Goal: Transaction & Acquisition: Book appointment/travel/reservation

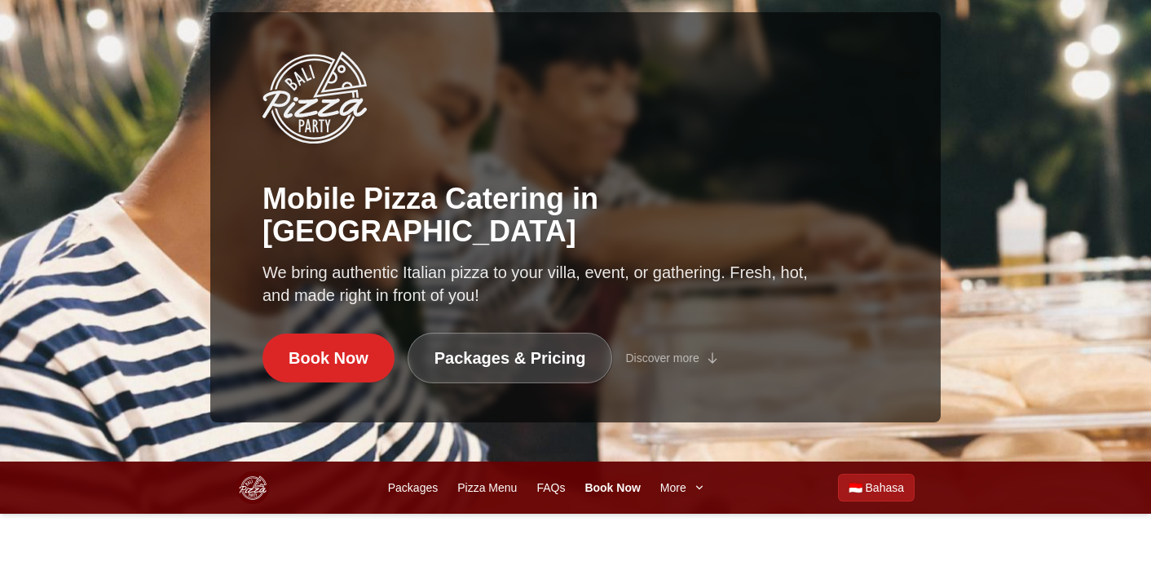
scroll to position [151, 0]
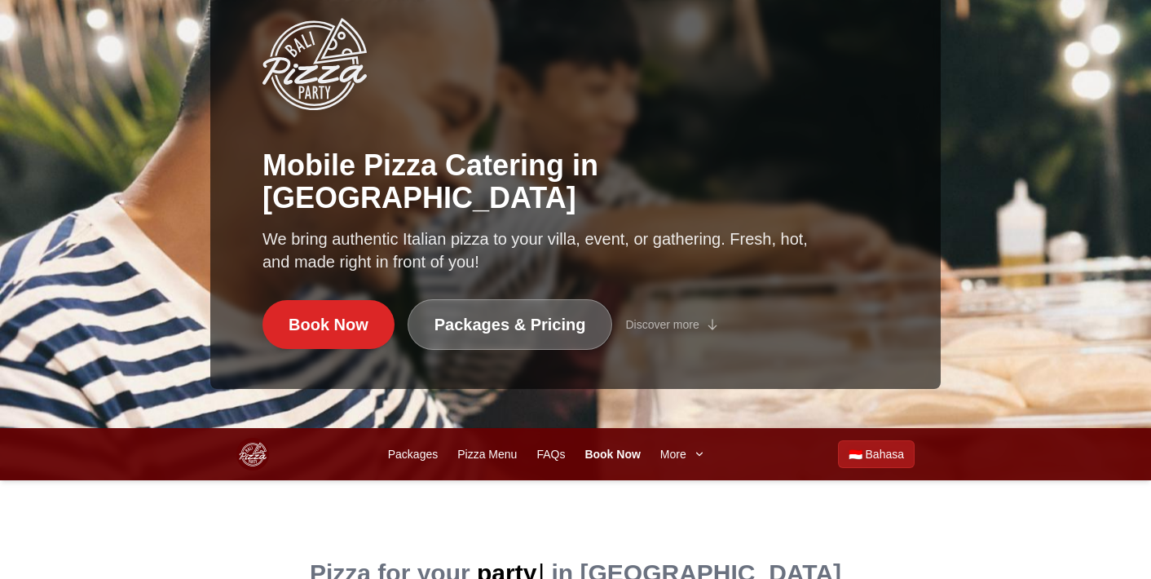
click at [501, 330] on link "Packages & Pricing" at bounding box center [510, 324] width 205 height 51
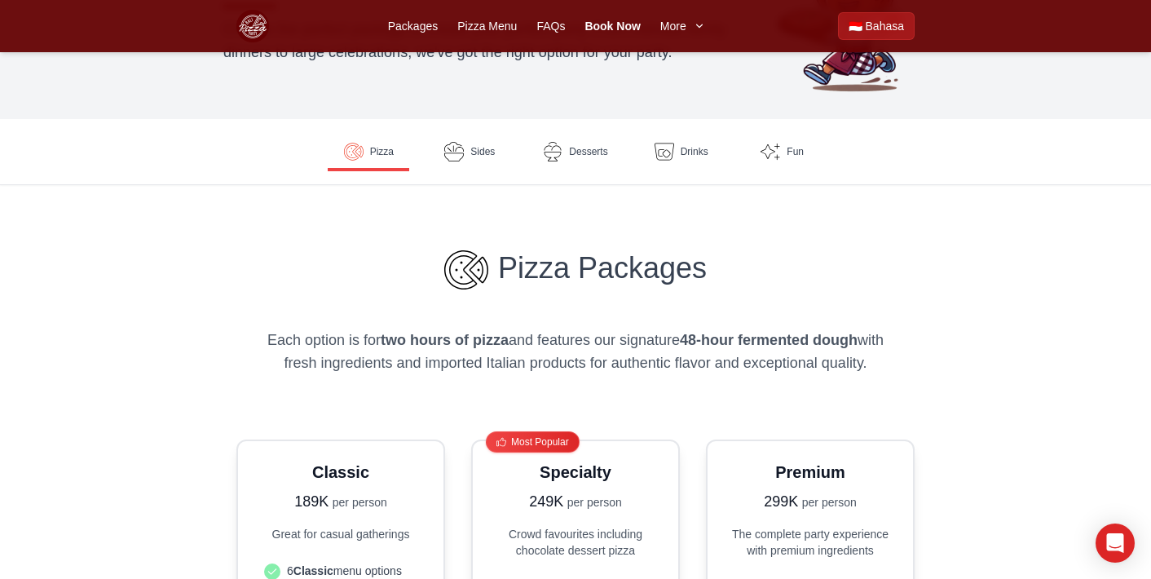
scroll to position [181, 1]
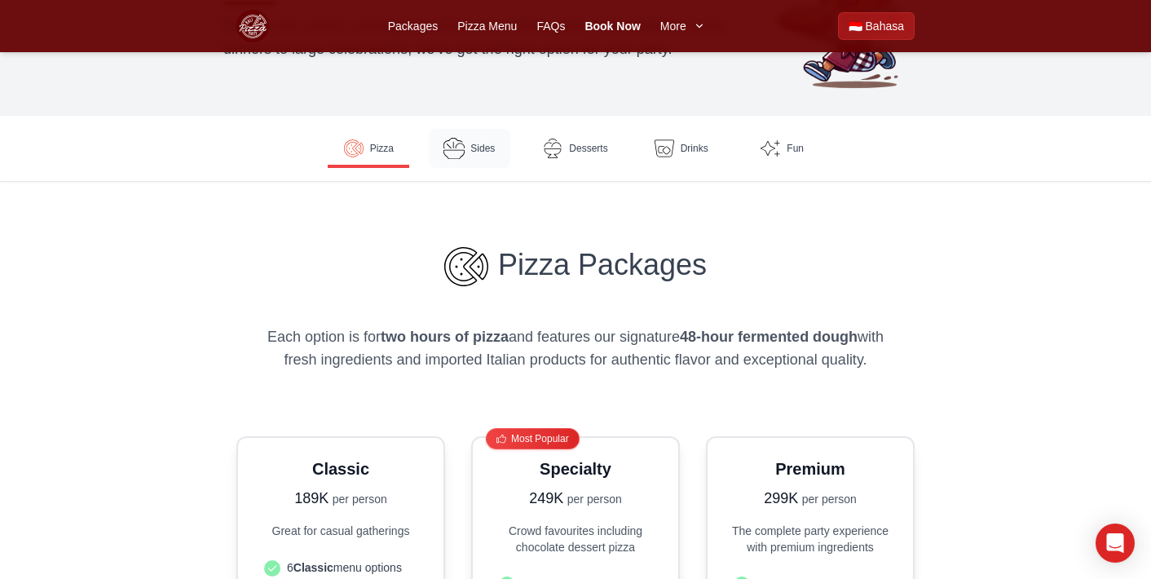
click at [467, 147] on link "Sides" at bounding box center [470, 148] width 82 height 39
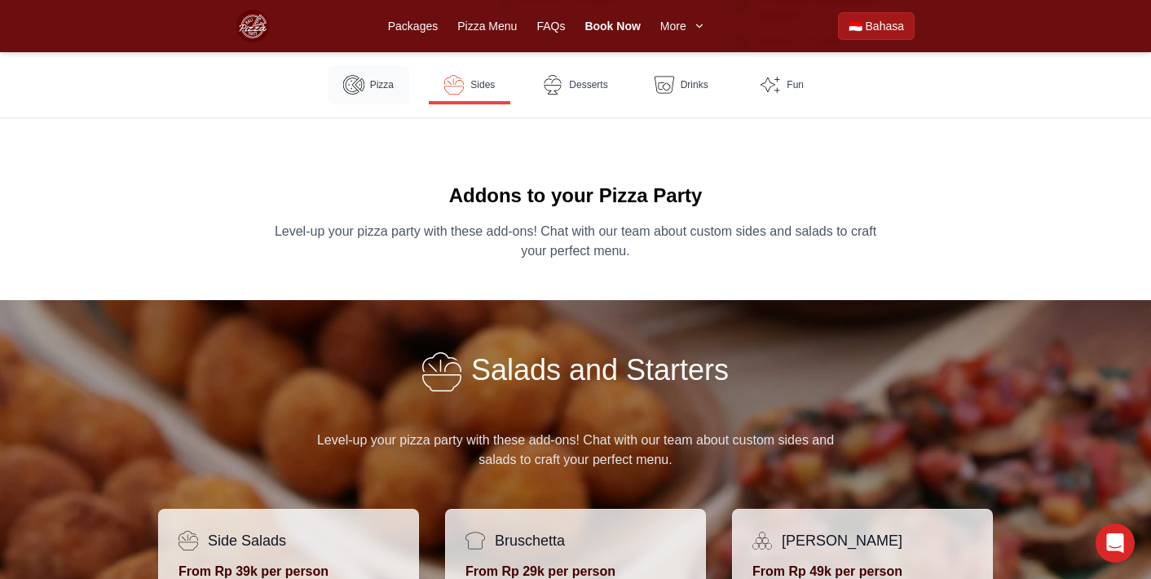
click at [378, 84] on span "Pizza" at bounding box center [382, 84] width 24 height 13
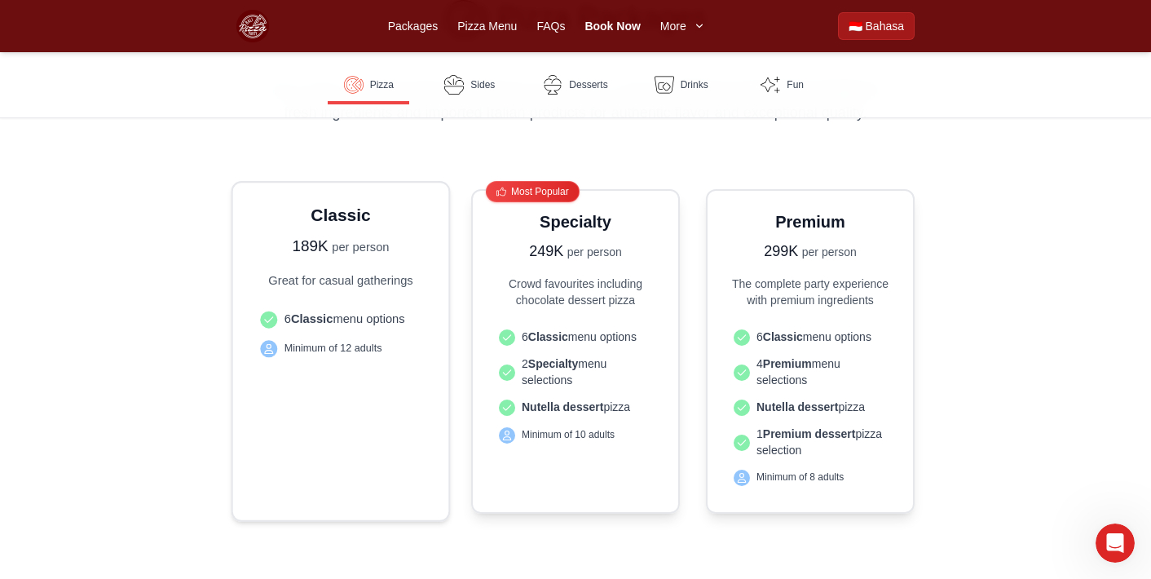
click at [351, 390] on div "6 Classic menu options Minimum of 12 adults" at bounding box center [341, 400] width 174 height 196
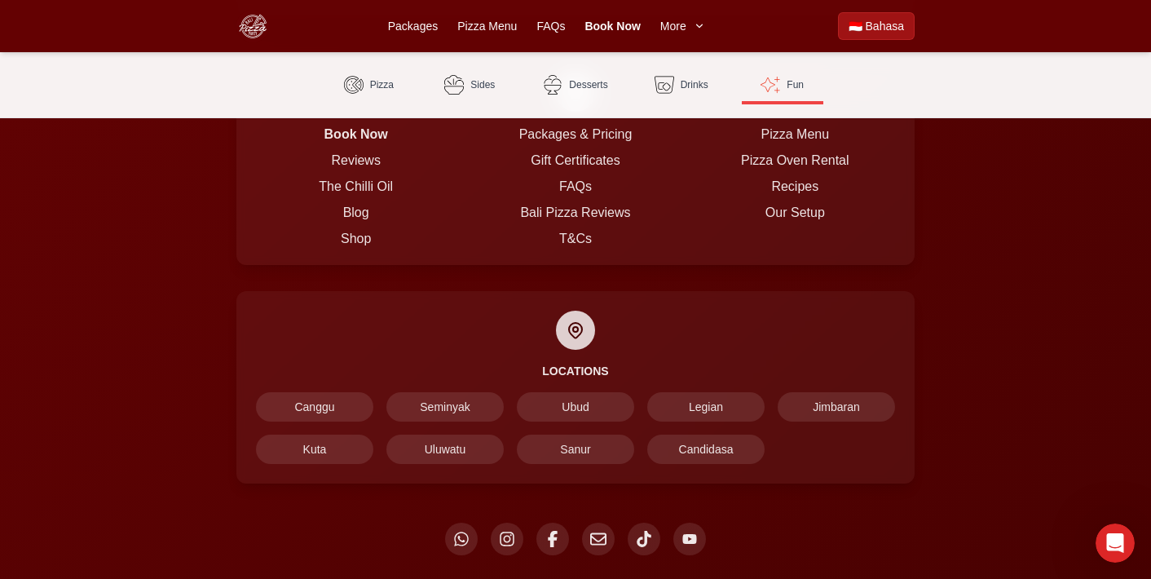
scroll to position [4398, 0]
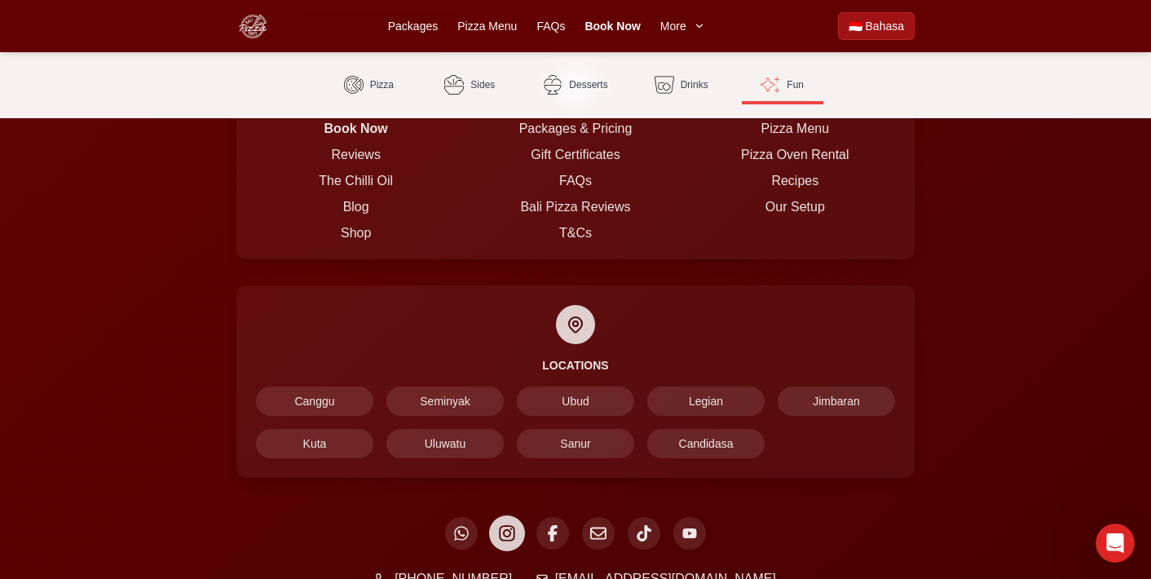
click at [505, 525] on icon at bounding box center [506, 532] width 15 height 15
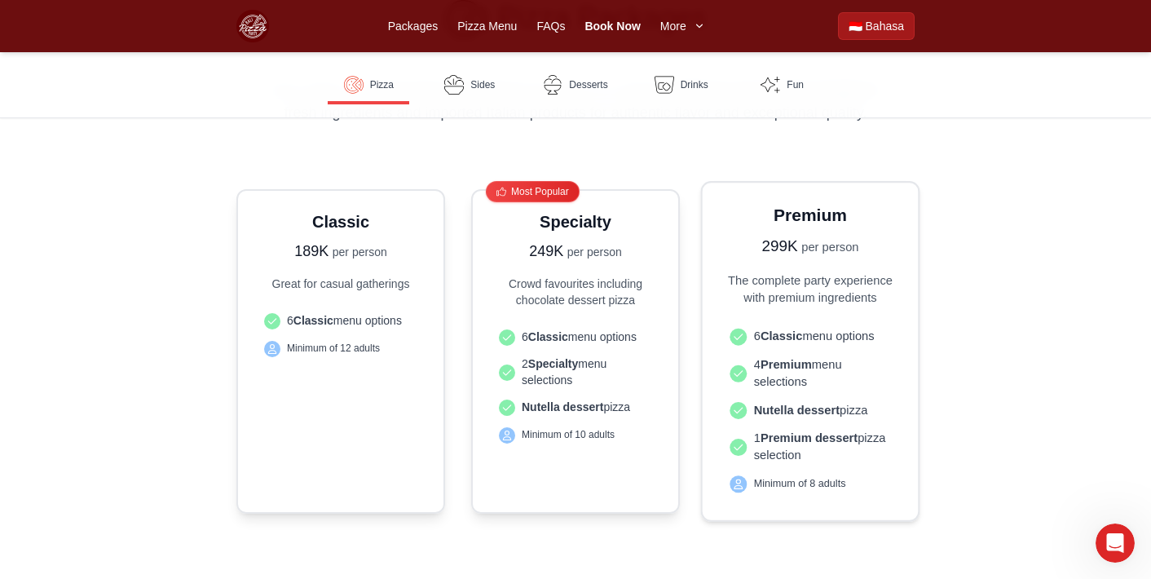
scroll to position [428, 0]
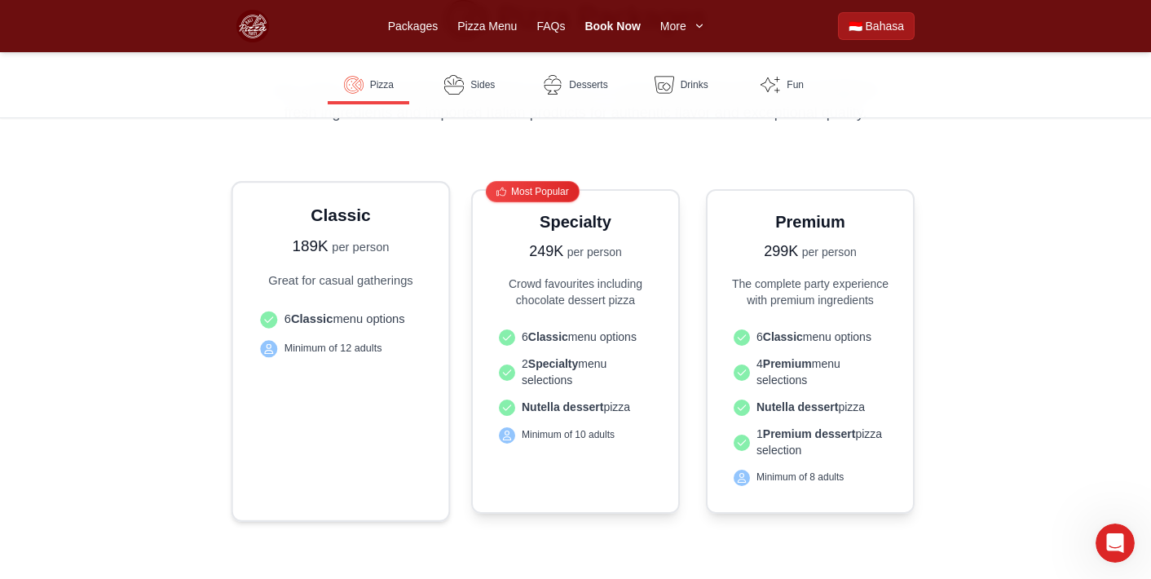
drag, startPoint x: 268, startPoint y: 280, endPoint x: 421, endPoint y: 318, distance: 157.8
click at [421, 318] on div "Classic 189K per person Great for casual gatherings 6 Classic menu options Mini…" at bounding box center [341, 351] width 174 height 296
copy div "Great for casual gatherings 6 Classic menu options"
click at [791, 82] on span "Fun" at bounding box center [795, 84] width 17 height 13
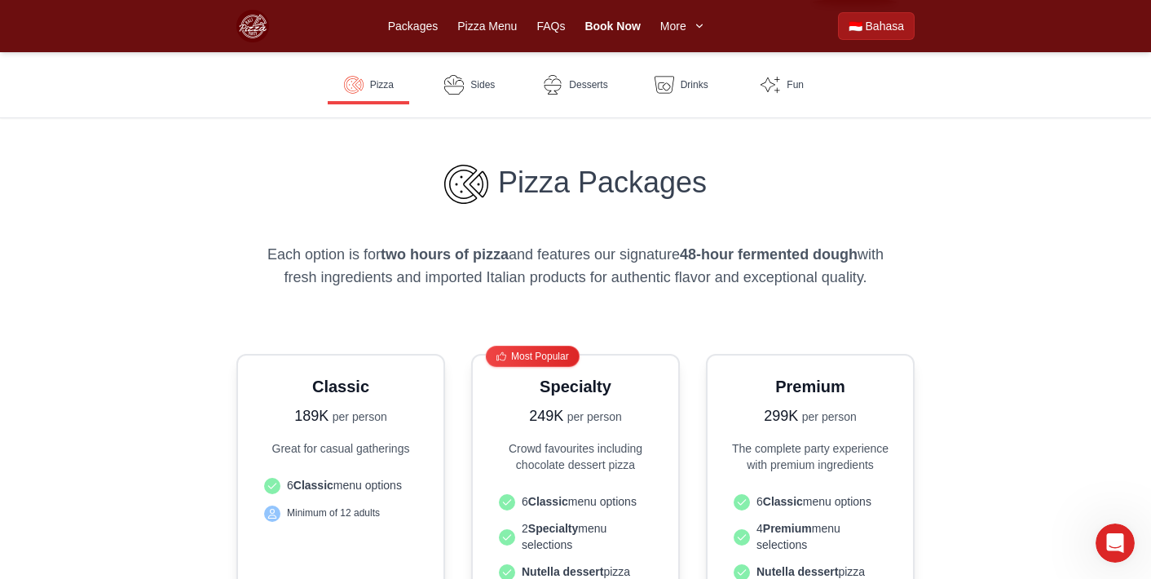
scroll to position [273, 0]
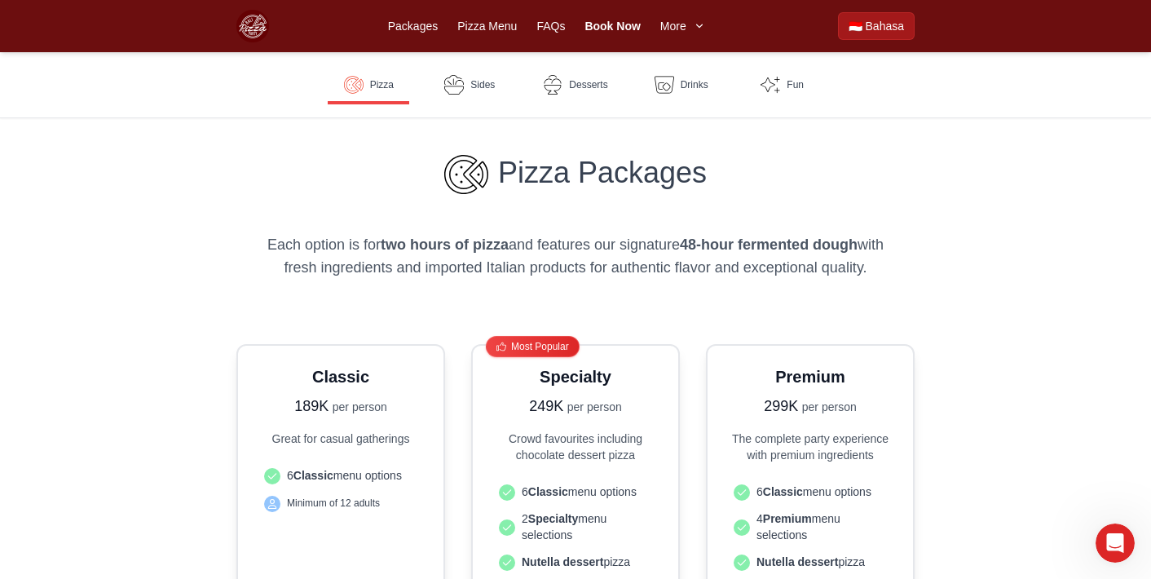
drag, startPoint x: 391, startPoint y: 245, endPoint x: 518, endPoint y: 242, distance: 127.2
click at [509, 242] on strong "two hours of pizza" at bounding box center [445, 244] width 128 height 16
copy p "two hours of pizza"
